Goal: Task Accomplishment & Management: Complete application form

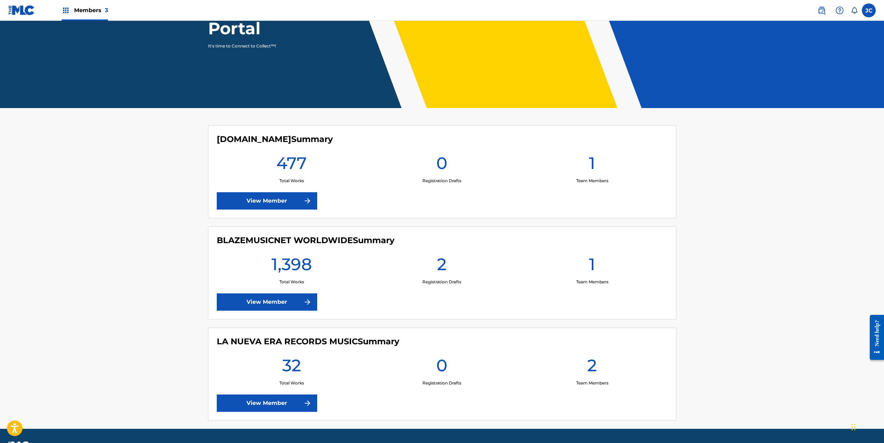
scroll to position [114, 0]
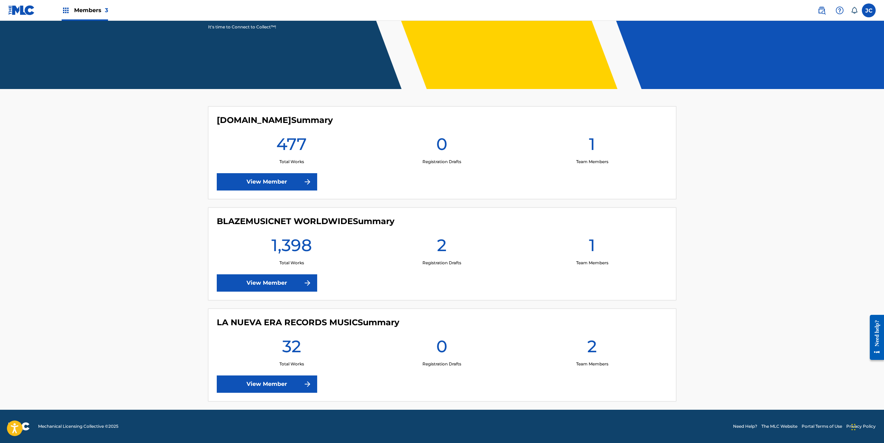
click at [284, 283] on link "View Member" at bounding box center [267, 282] width 100 height 17
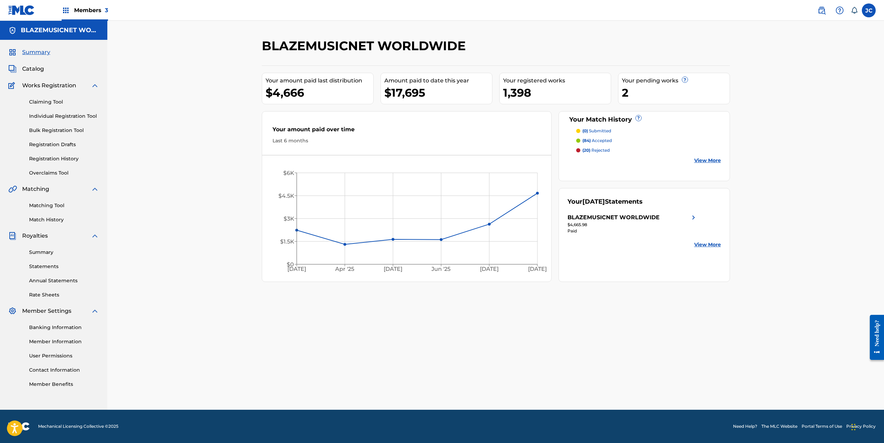
click at [83, 116] on link "Individual Registration Tool" at bounding box center [64, 116] width 70 height 7
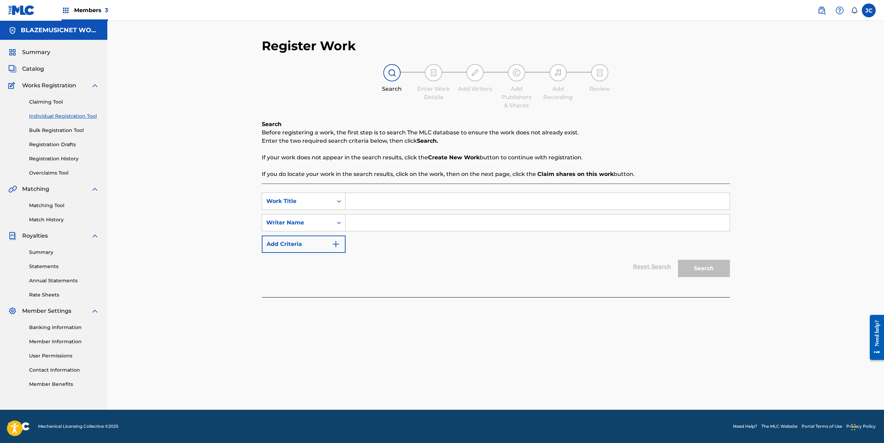
click at [379, 198] on input "Search Form" at bounding box center [538, 201] width 384 height 17
type input "PIKETE"
click at [191, 207] on div "Register Work Search Enter Work Details Add Writers Add Publishers & Shares Add…" at bounding box center [495, 215] width 777 height 389
click at [381, 227] on input "Search Form" at bounding box center [538, 222] width 384 height 17
type input "[PERSON_NAME] [PERSON_NAME]"
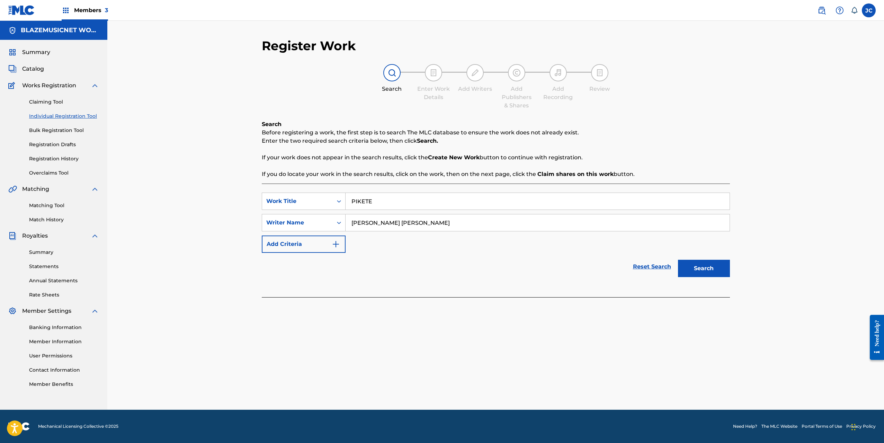
click at [705, 266] on button "Search" at bounding box center [704, 268] width 52 height 17
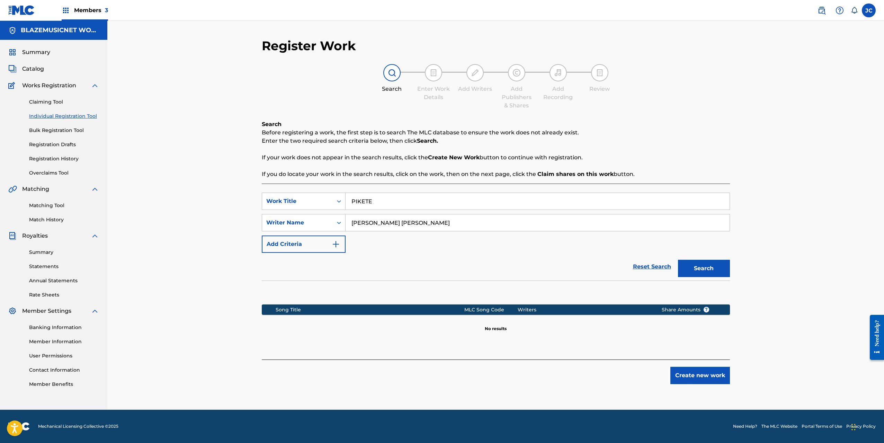
click at [410, 222] on input "[PERSON_NAME] [PERSON_NAME]" at bounding box center [538, 222] width 384 height 17
click at [702, 374] on button "Create new work" at bounding box center [700, 375] width 60 height 17
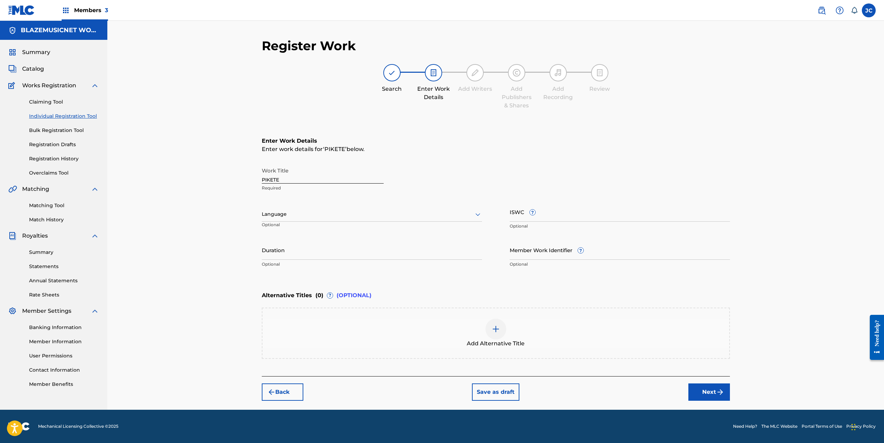
click at [343, 209] on div "Language" at bounding box center [372, 214] width 220 height 15
click at [310, 240] on div "Spanish" at bounding box center [372, 245] width 220 height 16
click at [291, 249] on input "Duration" at bounding box center [372, 250] width 220 height 20
type input "01:44"
click at [220, 251] on div "Register Work Search Enter Work Details Add Writers Add Publishers & Shares Add…" at bounding box center [495, 215] width 777 height 389
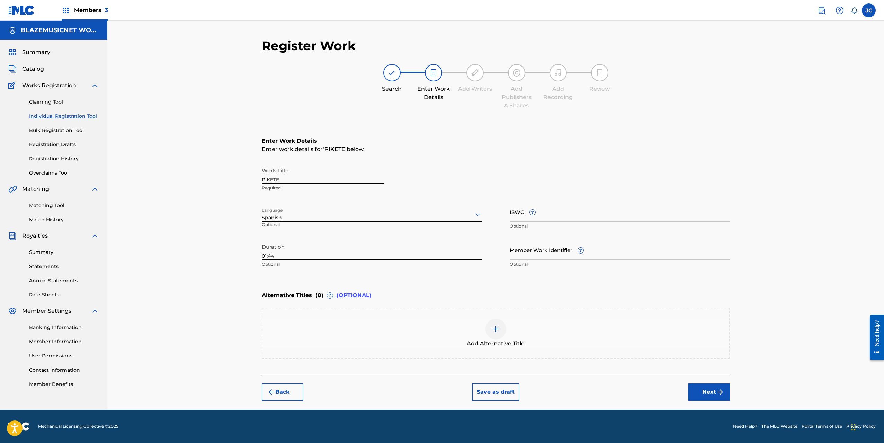
click at [702, 394] on button "Next" at bounding box center [709, 391] width 42 height 17
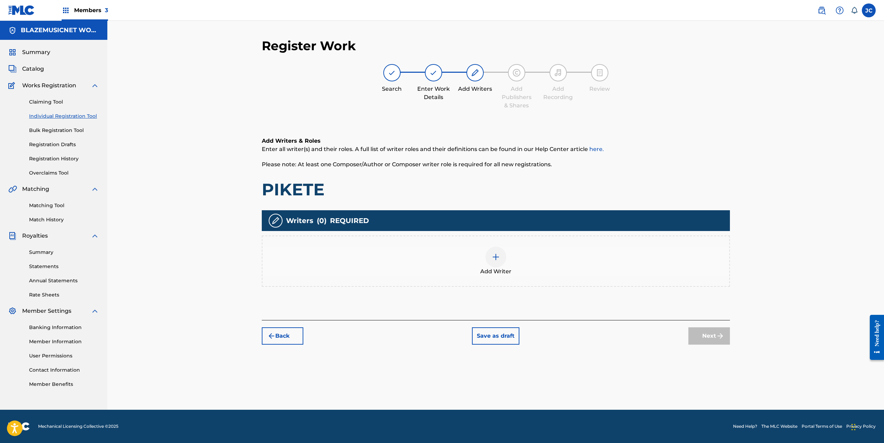
click at [492, 253] on img at bounding box center [496, 257] width 8 height 8
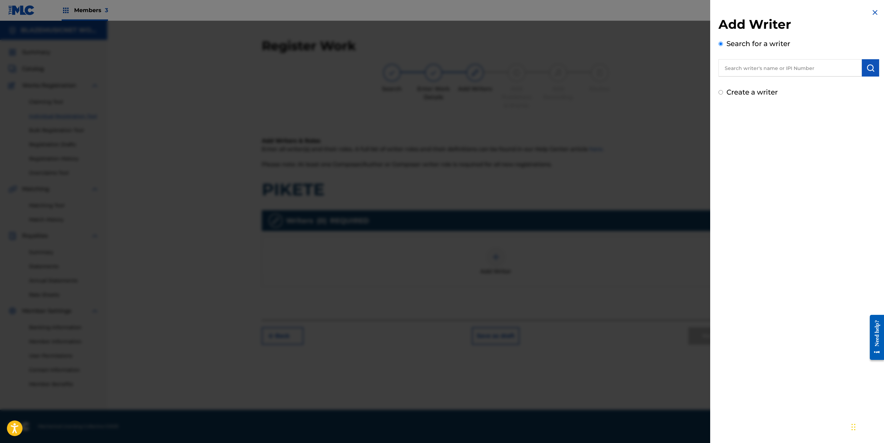
click at [752, 65] on input "text" at bounding box center [789, 67] width 143 height 17
paste input "[PERSON_NAME] [PERSON_NAME]"
click at [800, 84] on div "[PERSON_NAME] [PERSON_NAME]" at bounding box center [789, 84] width 143 height 12
type input "[PERSON_NAME] [PERSON_NAME]"
click at [875, 65] on button "submit" at bounding box center [870, 67] width 17 height 17
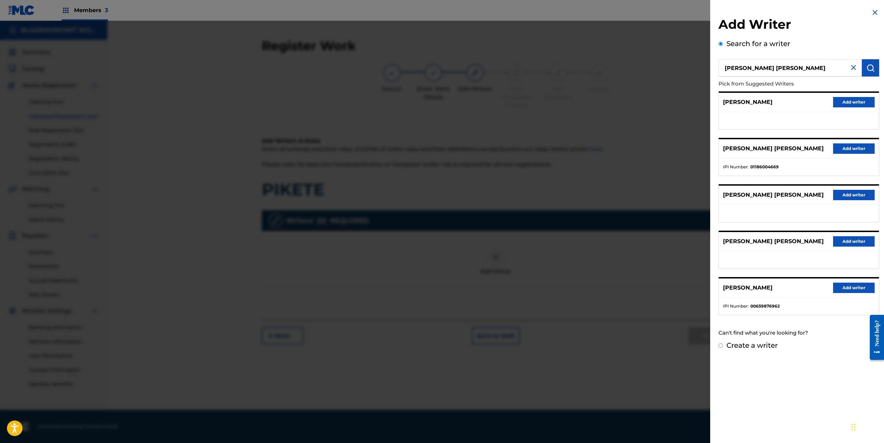
click at [846, 146] on button "Add writer" at bounding box center [854, 148] width 42 height 10
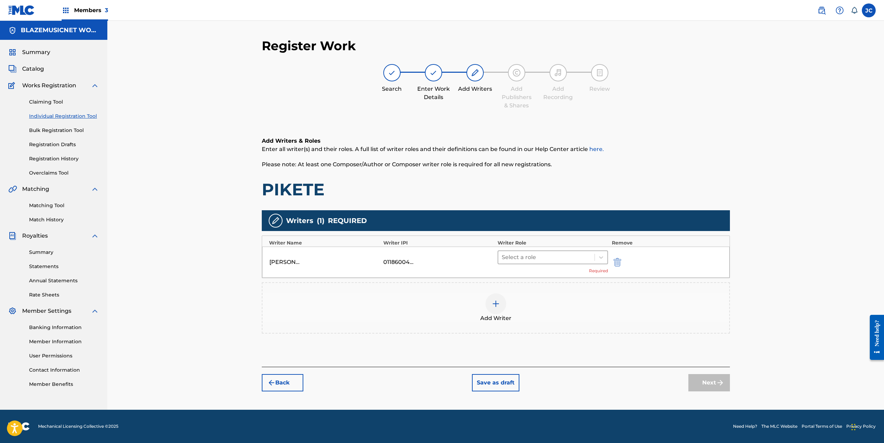
click at [530, 255] on div at bounding box center [547, 257] width 90 height 10
click at [520, 277] on div "Composer/Author" at bounding box center [553, 275] width 111 height 14
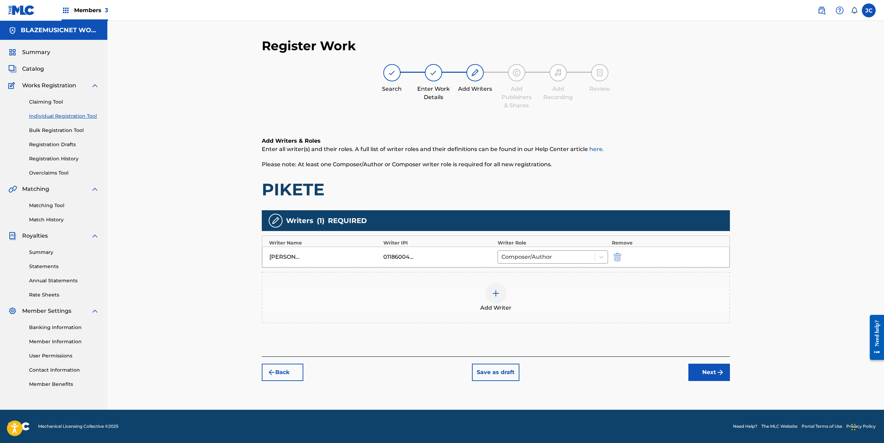
click at [489, 298] on div at bounding box center [495, 293] width 21 height 21
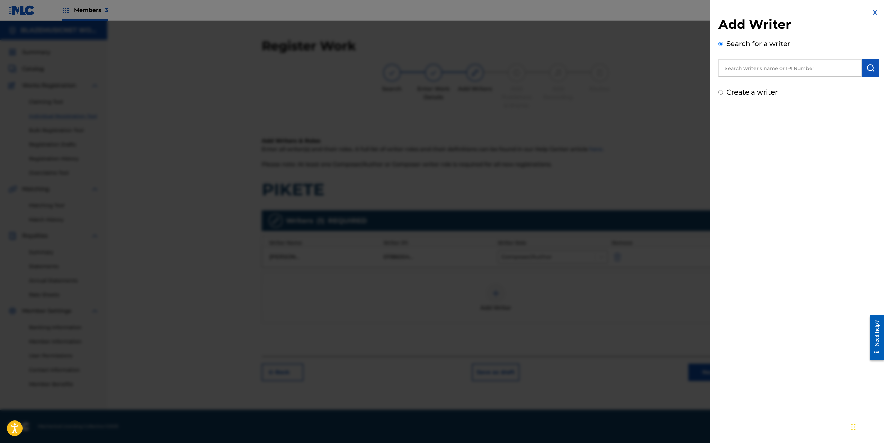
click at [745, 69] on input "text" at bounding box center [789, 67] width 143 height 17
type input "01077931140"
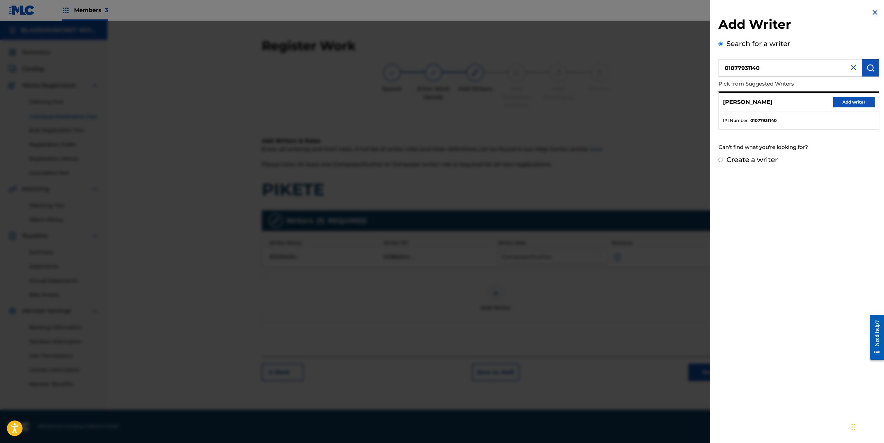
click at [842, 100] on button "Add writer" at bounding box center [854, 102] width 42 height 10
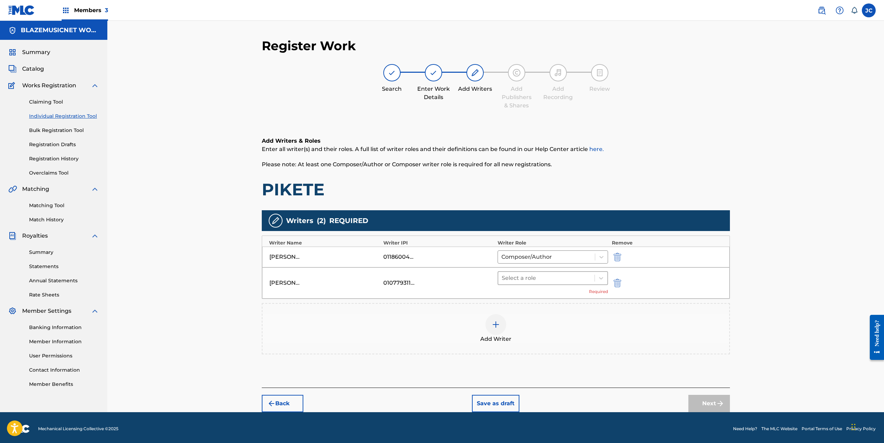
click at [522, 273] on div at bounding box center [547, 278] width 90 height 10
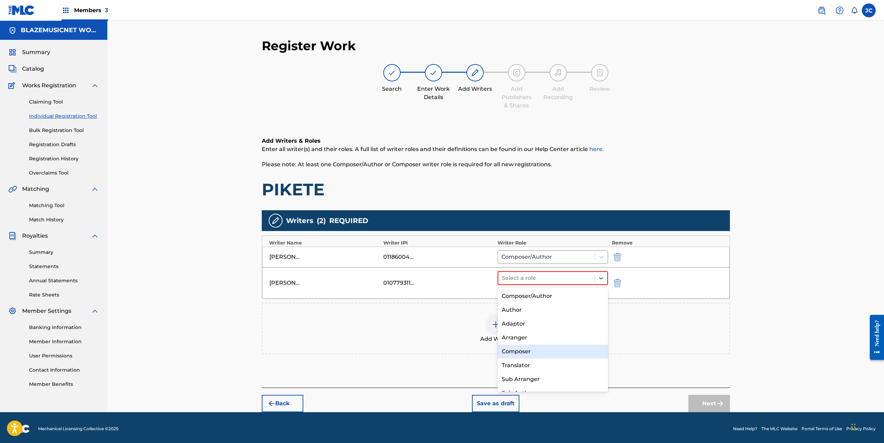
click at [516, 346] on div "Composer" at bounding box center [553, 352] width 111 height 14
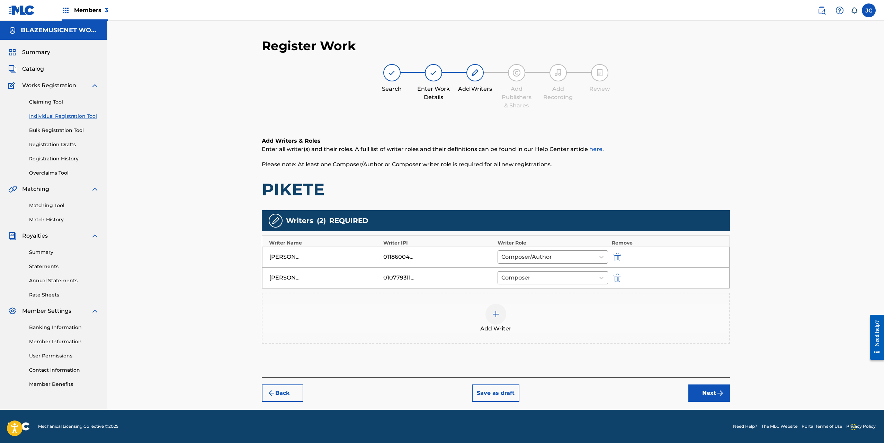
click at [704, 391] on button "Next" at bounding box center [709, 392] width 42 height 17
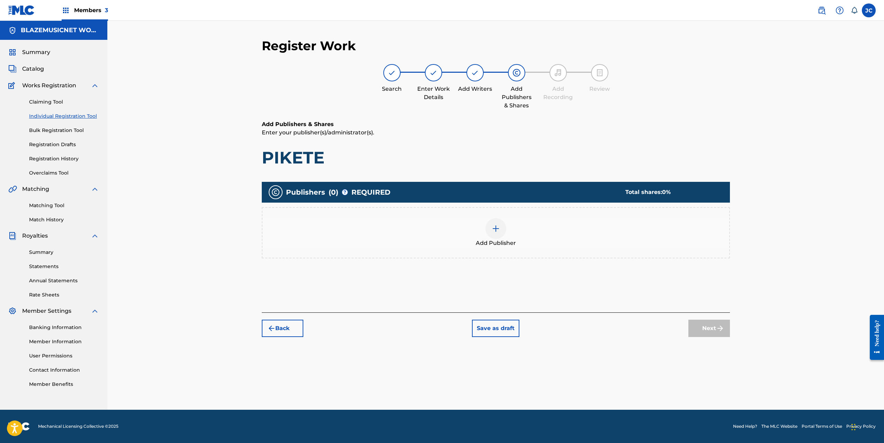
click at [500, 217] on div "Add Publisher" at bounding box center [496, 232] width 468 height 51
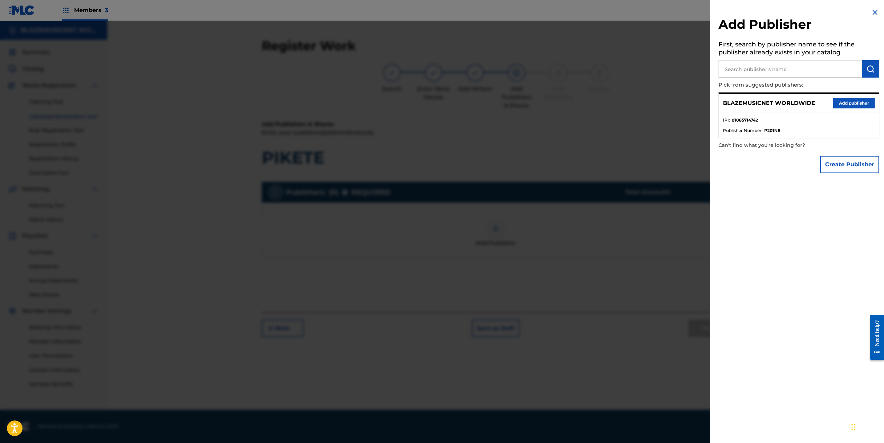
click at [863, 99] on button "Add publisher" at bounding box center [854, 103] width 42 height 10
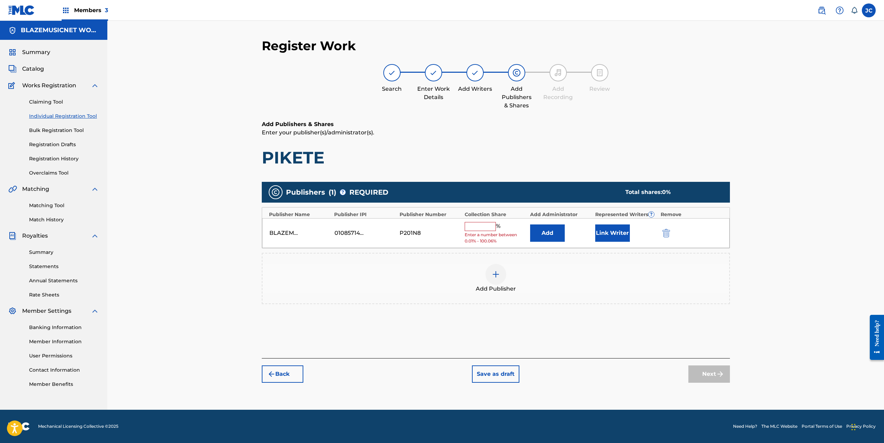
click at [474, 231] on div "% Enter a number between 0.01% - 100.06%" at bounding box center [496, 233] width 62 height 23
click at [479, 226] on input "text" at bounding box center [480, 226] width 31 height 9
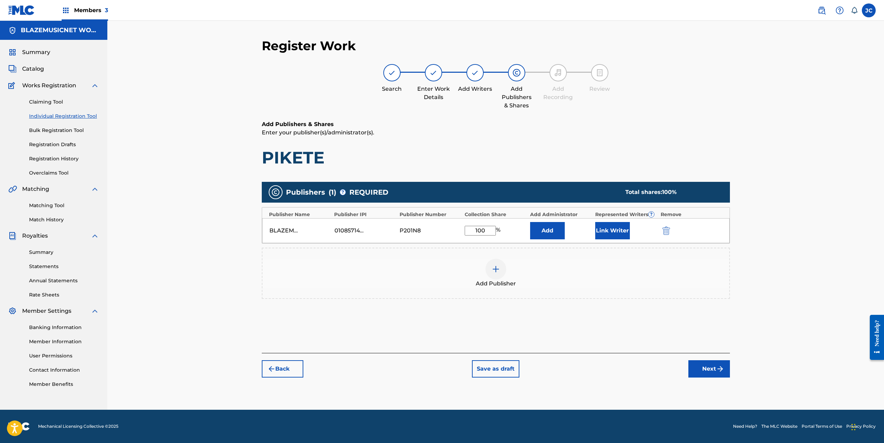
type input "100"
click at [605, 230] on button "Link Writer" at bounding box center [612, 230] width 35 height 17
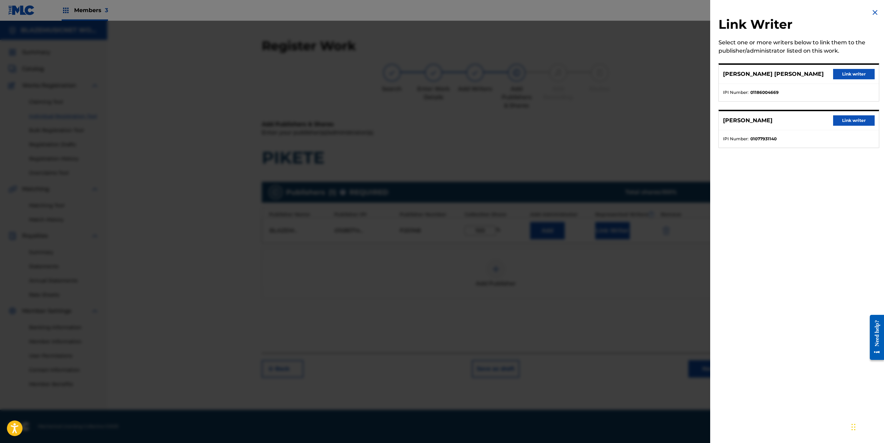
click at [848, 72] on button "Link writer" at bounding box center [854, 74] width 42 height 10
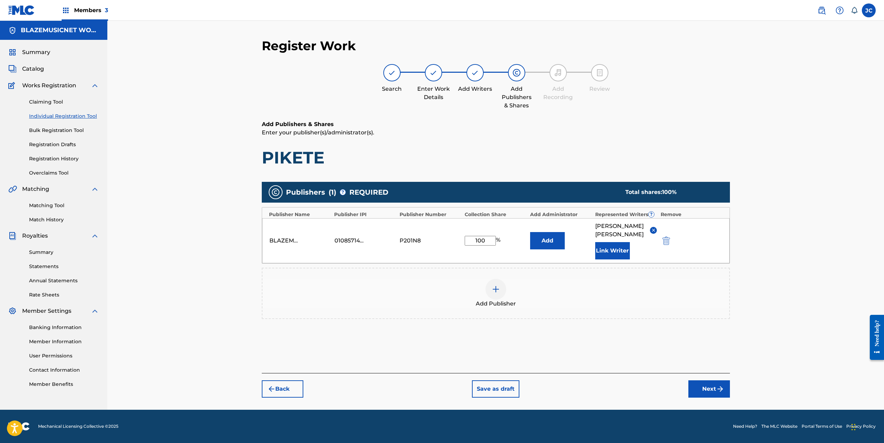
click at [608, 259] on button "Link Writer" at bounding box center [612, 250] width 35 height 17
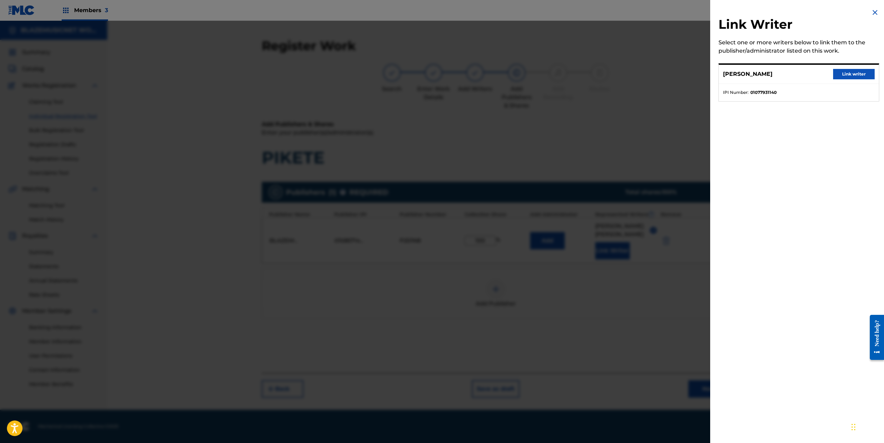
click at [859, 72] on button "Link writer" at bounding box center [854, 74] width 42 height 10
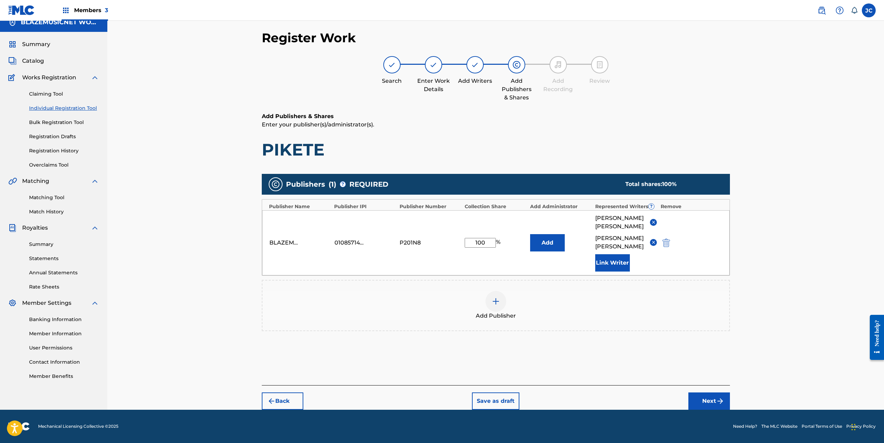
scroll to position [16, 0]
click at [707, 397] on button "Next" at bounding box center [709, 400] width 42 height 17
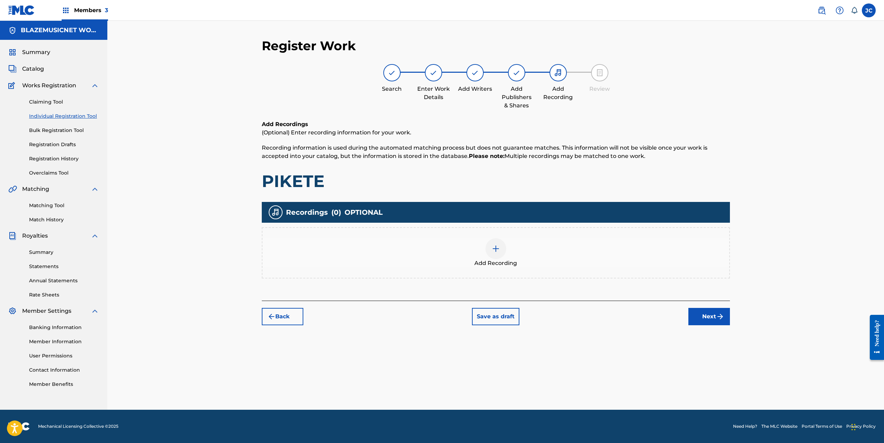
scroll to position [0, 0]
click at [498, 252] on img at bounding box center [496, 248] width 8 height 8
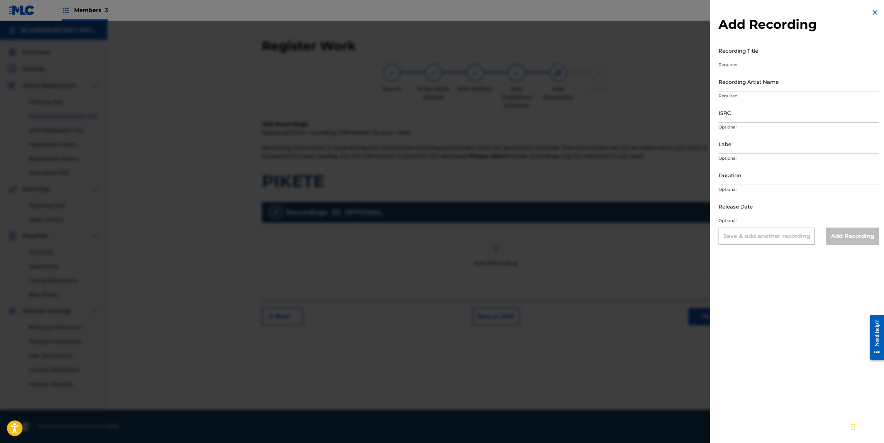
click at [736, 56] on input "Recording Title" at bounding box center [798, 51] width 161 height 20
type input "PIKETE"
click at [723, 90] on input "Recording Artist Name" at bounding box center [798, 82] width 161 height 20
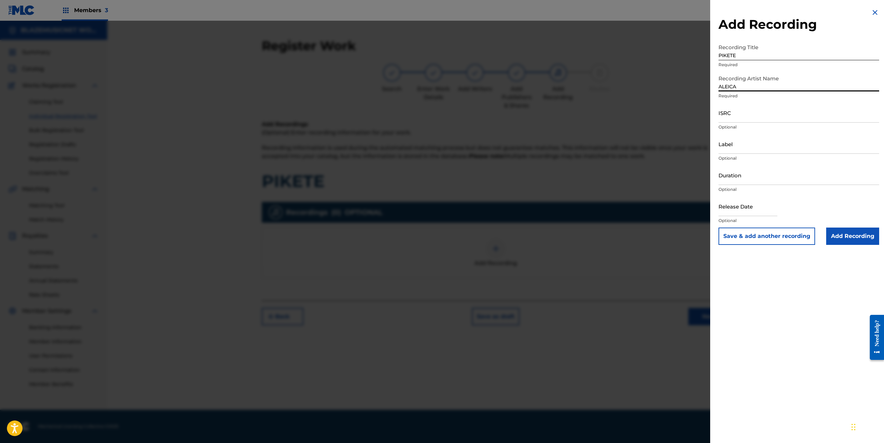
type input "ALEICA"
click at [727, 118] on input "ISRC" at bounding box center [798, 113] width 161 height 20
paste input "QZTLA2521002"
type input "QZTLA2521002"
click at [731, 146] on input "Label" at bounding box center [798, 144] width 161 height 20
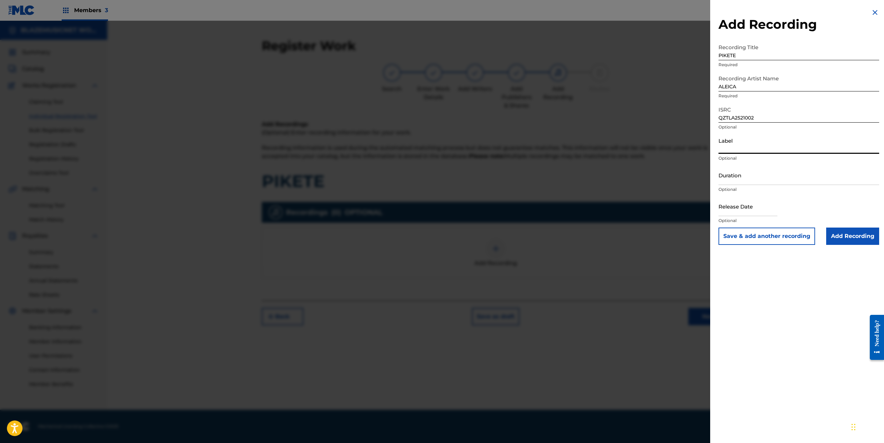
type input "[DOMAIN_NAME]"
click at [741, 174] on input "Duration" at bounding box center [798, 175] width 161 height 20
type input "01:44"
click at [734, 212] on input "text" at bounding box center [747, 206] width 59 height 20
select select "7"
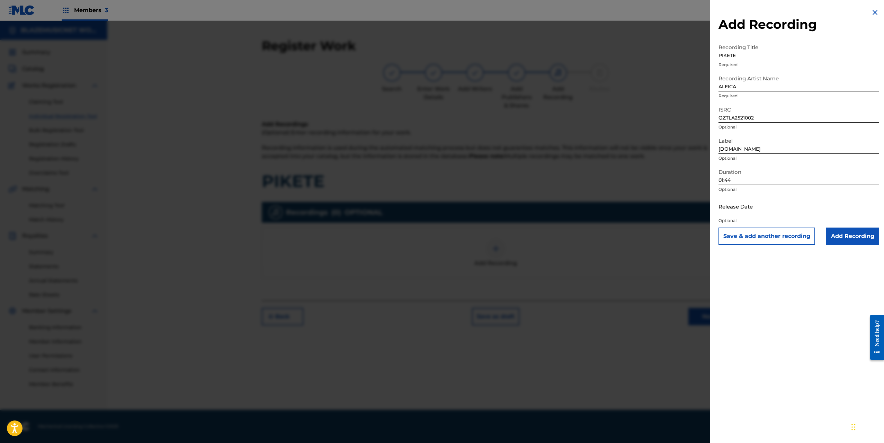
select select "2025"
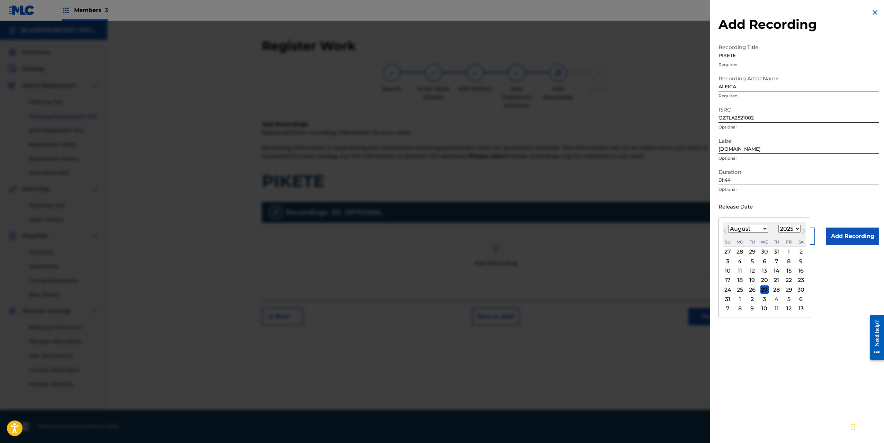
click at [735, 230] on select "January February March April May June July August September October November De…" at bounding box center [748, 229] width 40 height 8
select select "3"
click at [728, 225] on select "January February March April May June July August September October November De…" at bounding box center [748, 229] width 40 height 8
click at [754, 251] on div "1" at bounding box center [752, 252] width 8 height 8
type input "[DATE]"
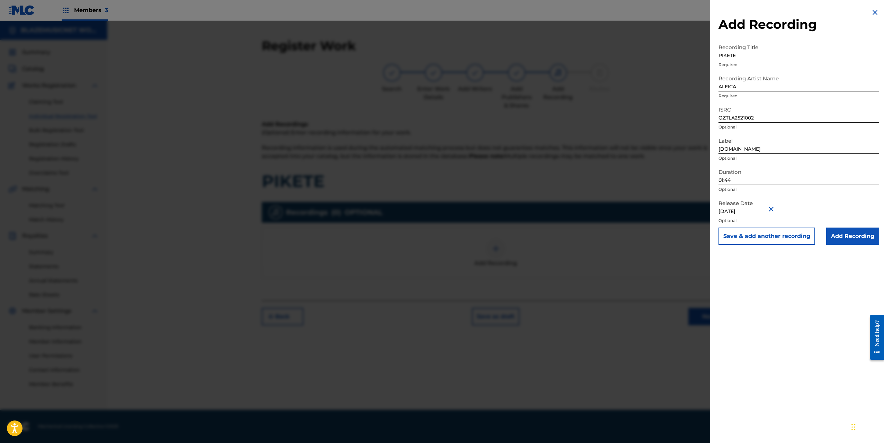
click at [849, 233] on input "Add Recording" at bounding box center [852, 235] width 53 height 17
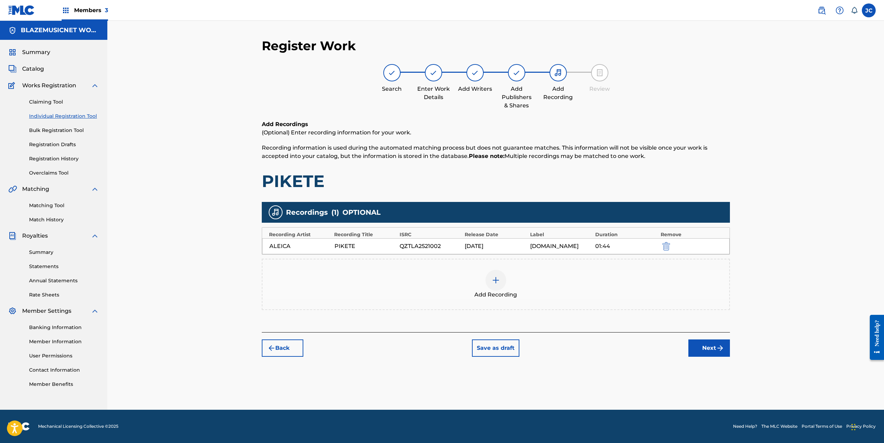
click at [772, 288] on div "Register Work Search Enter Work Details Add Writers Add Publishers & Shares Add…" at bounding box center [495, 215] width 777 height 389
click at [701, 347] on button "Next" at bounding box center [709, 347] width 42 height 17
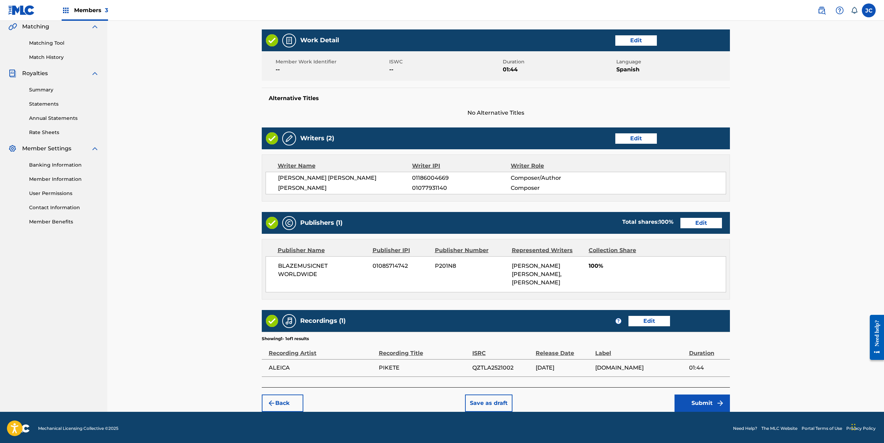
scroll to position [164, 0]
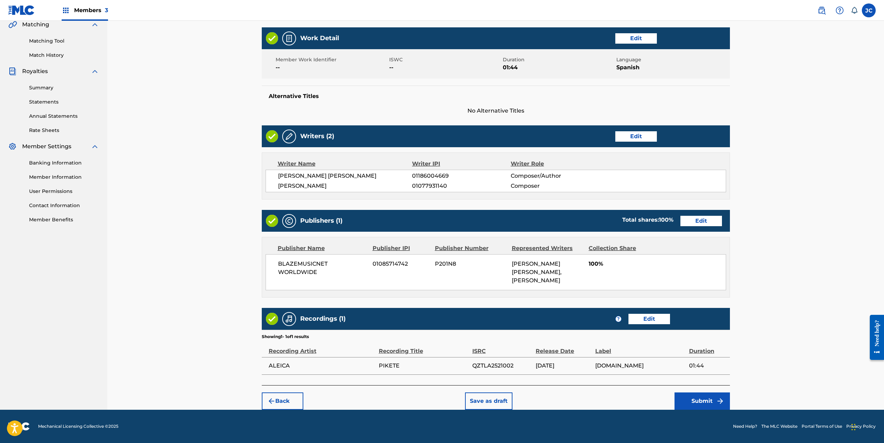
click at [690, 397] on button "Submit" at bounding box center [702, 400] width 55 height 17
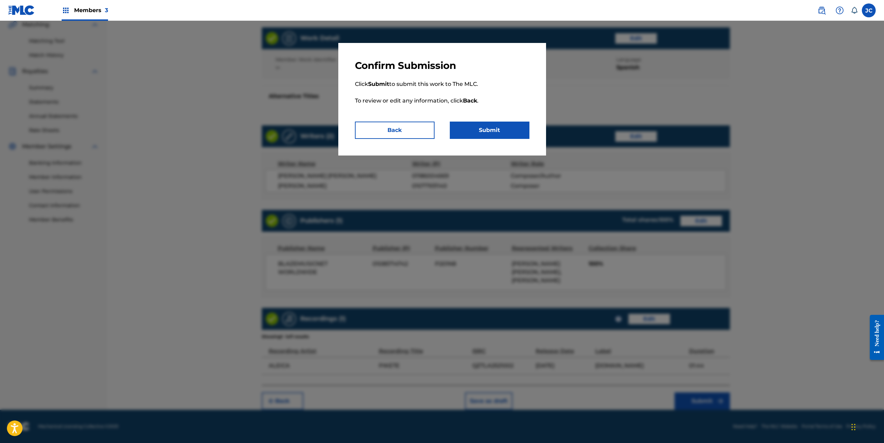
click at [509, 128] on button "Submit" at bounding box center [490, 130] width 80 height 17
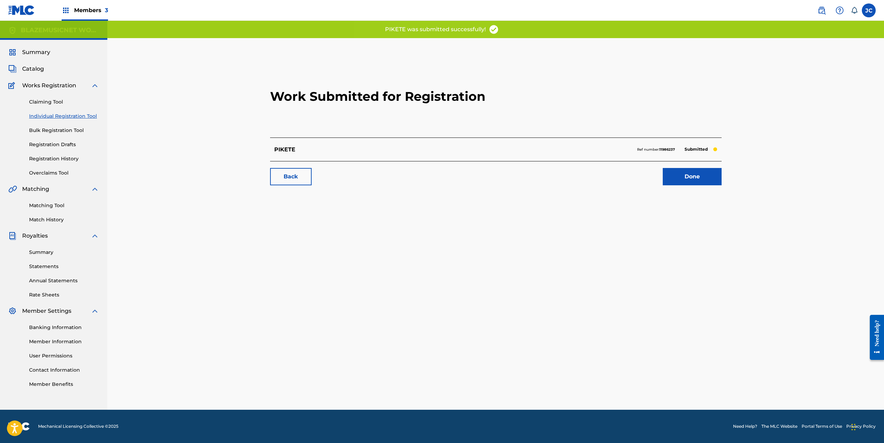
click at [683, 177] on link "Done" at bounding box center [692, 176] width 59 height 17
